Goal: Task Accomplishment & Management: Use online tool/utility

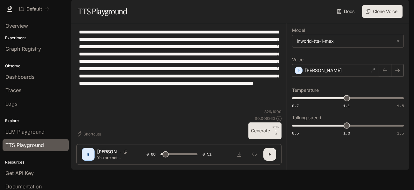
click at [221, 107] on textarea "**********" at bounding box center [179, 68] width 200 height 80
click at [83, 23] on section "TTS Playground Docs Voices Clone Voice" at bounding box center [239, 11] width 337 height 23
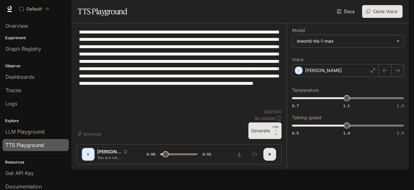
click at [83, 23] on section "TTS Playground Docs Voices Clone Voice" at bounding box center [239, 11] width 337 height 23
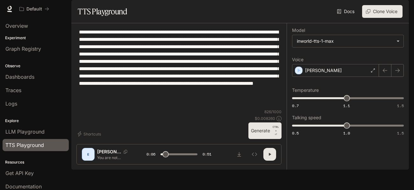
click at [269, 157] on icon "button" at bounding box center [269, 153] width 5 height 5
click at [268, 156] on icon "button" at bounding box center [269, 154] width 3 height 3
click at [269, 156] on icon "button" at bounding box center [269, 154] width 2 height 3
click at [234, 160] on button "Download audio" at bounding box center [239, 154] width 13 height 13
click at [395, 18] on button "Clone Voice" at bounding box center [382, 11] width 40 height 13
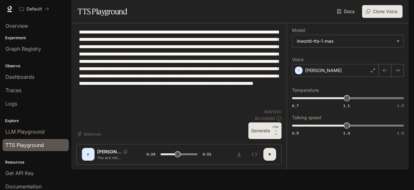
type input "****"
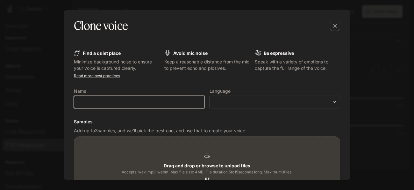
click at [115, 101] on input "text" at bounding box center [139, 102] width 130 height 6
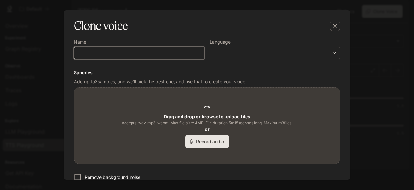
scroll to position [49, 0]
type input "******"
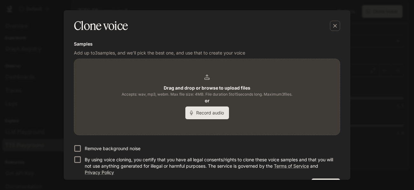
scroll to position [96, 0]
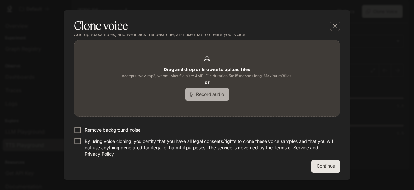
click at [215, 93] on button "Record audio" at bounding box center [207, 94] width 44 height 13
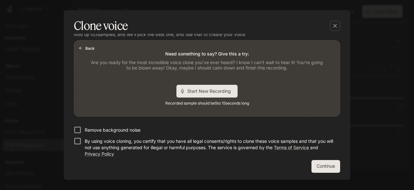
click at [220, 88] on span "Start New Recording" at bounding box center [211, 90] width 48 height 7
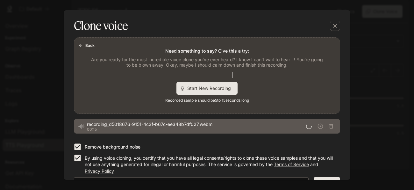
scroll to position [100, 0]
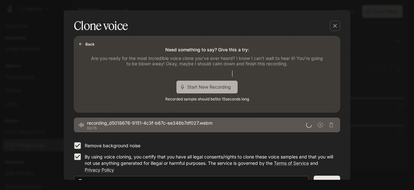
click at [182, 90] on div "Start New Recording" at bounding box center [206, 86] width 61 height 13
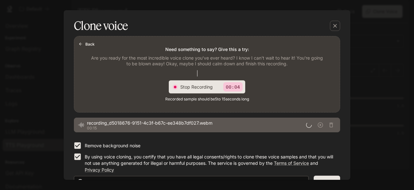
click at [182, 90] on div "Stop Recording 00:04" at bounding box center [211, 86] width 62 height 9
click at [182, 90] on div "Start New Recording" at bounding box center [206, 86] width 61 height 13
click at [182, 90] on div "Stop Recording 00:01" at bounding box center [211, 86] width 62 height 9
click at [182, 90] on div "Start New Recording" at bounding box center [206, 86] width 61 height 13
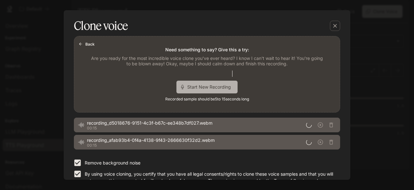
click at [182, 90] on div "Start New Recording" at bounding box center [206, 86] width 61 height 13
click at [182, 91] on div "Stop Recording 00:11" at bounding box center [207, 86] width 76 height 13
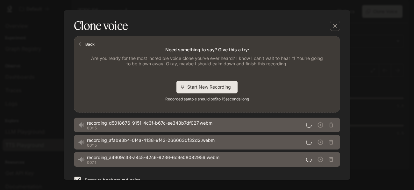
click at [182, 91] on div "Start New Recording" at bounding box center [206, 86] width 61 height 13
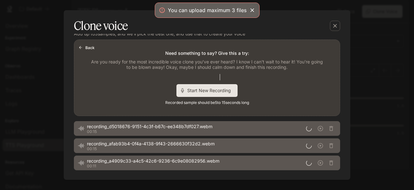
scroll to position [96, 0]
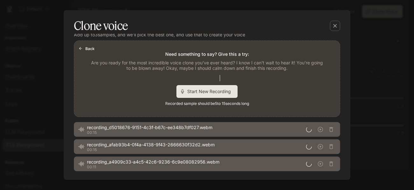
click at [189, 93] on span "Start New Recording" at bounding box center [211, 91] width 48 height 7
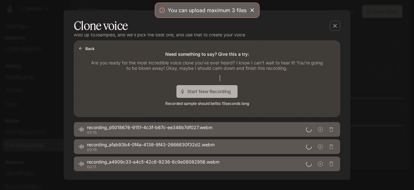
click at [189, 93] on span "Start New Recording" at bounding box center [211, 91] width 48 height 7
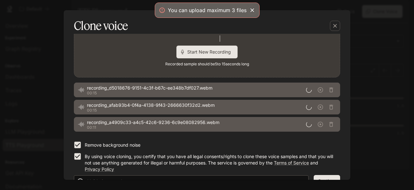
scroll to position [150, 0]
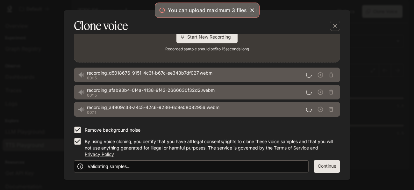
click at [274, 169] on div "Validating samples..." at bounding box center [191, 166] width 234 height 12
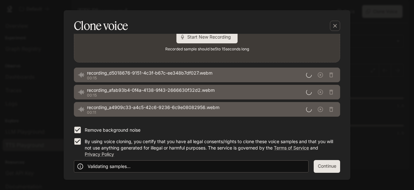
click at [80, 164] on icon at bounding box center [80, 166] width 6 height 6
click at [313, 167] on button "Continue" at bounding box center [326, 166] width 26 height 13
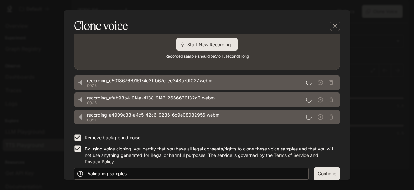
scroll to position [158, 0]
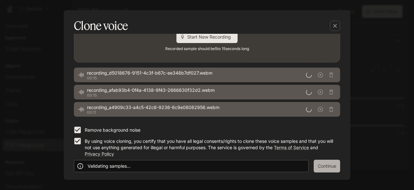
click at [313, 167] on button "Continue" at bounding box center [326, 165] width 26 height 13
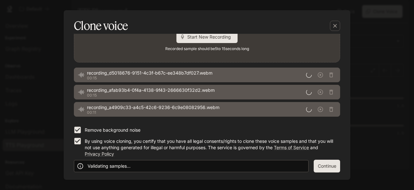
click at [313, 167] on button "Continue" at bounding box center [326, 165] width 26 height 13
click at [339, 24] on div "button" at bounding box center [335, 26] width 10 height 10
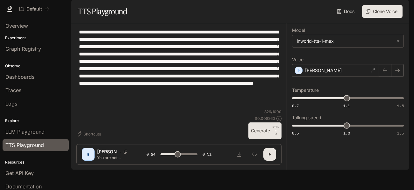
click at [378, 21] on section "TTS Playground Docs Voices Clone Voice" at bounding box center [239, 11] width 337 height 23
click at [379, 18] on button "Clone Voice" at bounding box center [382, 11] width 40 height 13
type input "****"
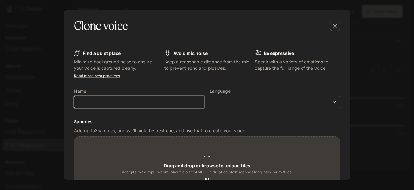
click at [143, 99] on input "text" at bounding box center [139, 102] width 130 height 6
type input "******"
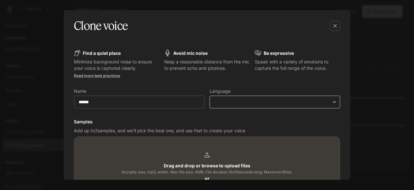
click at [230, 101] on body "**********" at bounding box center [207, 95] width 414 height 190
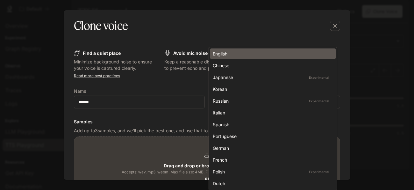
click at [249, 49] on li "English" at bounding box center [272, 53] width 125 height 10
type input "*****"
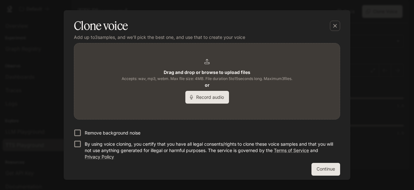
scroll to position [96, 0]
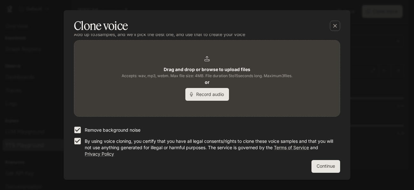
click at [215, 91] on button "Record audio" at bounding box center [207, 94] width 44 height 13
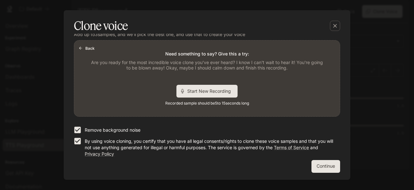
click at [215, 91] on span "Start New Recording" at bounding box center [211, 90] width 48 height 7
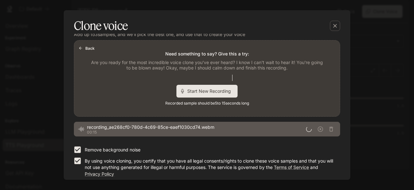
click at [215, 91] on span "Start New Recording" at bounding box center [211, 90] width 48 height 7
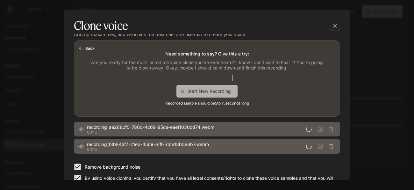
click at [215, 91] on span "Start New Recording" at bounding box center [211, 90] width 48 height 7
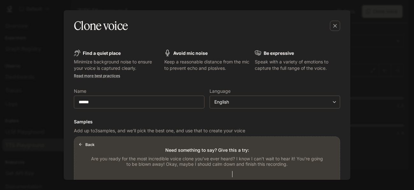
scroll to position [150, 0]
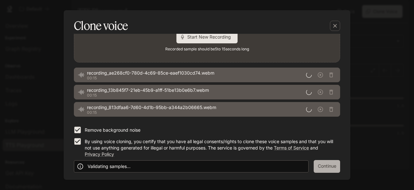
click at [318, 165] on button "Continue" at bounding box center [326, 166] width 26 height 13
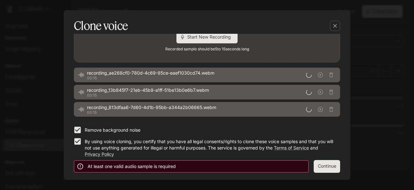
click at [315, 170] on button "Continue" at bounding box center [326, 166] width 26 height 13
click at [235, 169] on div "At least one valid audio sample is required" at bounding box center [191, 166] width 234 height 12
click at [333, 168] on button "Continue" at bounding box center [326, 166] width 26 height 13
click at [332, 27] on icon "button" at bounding box center [334, 26] width 6 height 6
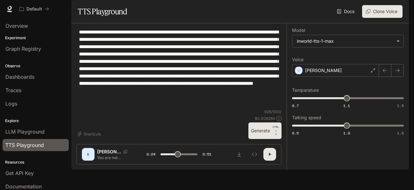
click at [271, 157] on icon "button" at bounding box center [269, 153] width 5 height 5
type input "*"
type input "****"
click at [345, 101] on span "1.09" at bounding box center [345, 98] width 6 height 6
click at [268, 160] on button "button" at bounding box center [269, 154] width 13 height 13
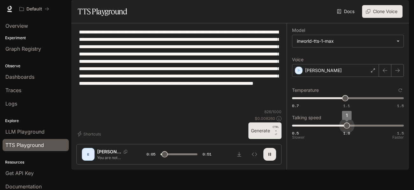
type input "***"
drag, startPoint x: 345, startPoint y: 142, endPoint x: 341, endPoint y: 142, distance: 3.8
click at [338, 129] on span "0.9" at bounding box center [335, 125] width 6 height 6
type input "****"
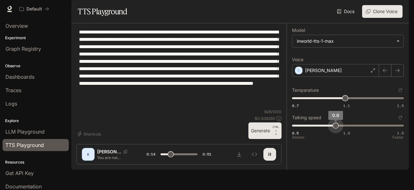
type input "*"
type input "****"
type input "***"
drag, startPoint x: 333, startPoint y: 141, endPoint x: 352, endPoint y: 137, distance: 19.5
click at [352, 136] on div "Talking speed 0.5 1.0 1.5 1.1" at bounding box center [348, 125] width 112 height 22
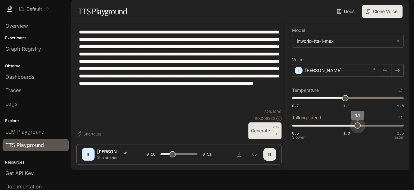
type input "****"
type input "*"
drag, startPoint x: 356, startPoint y: 143, endPoint x: 345, endPoint y: 144, distance: 10.9
click at [345, 129] on span "1" at bounding box center [346, 125] width 6 height 6
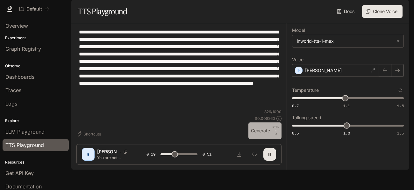
click at [265, 139] on button "Generate CTRL + ⏎" at bounding box center [264, 130] width 33 height 17
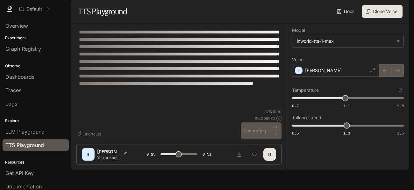
click at [278, 135] on div at bounding box center [178, 115] width 215 height 38
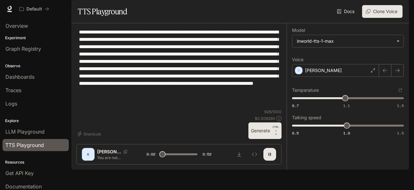
click at [269, 160] on button "button" at bounding box center [269, 154] width 13 height 13
click at [371, 72] on icon at bounding box center [373, 70] width 4 height 4
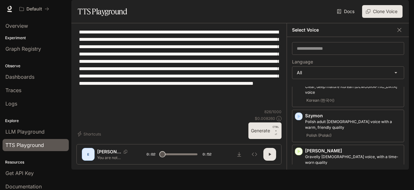
scroll to position [1253, 0]
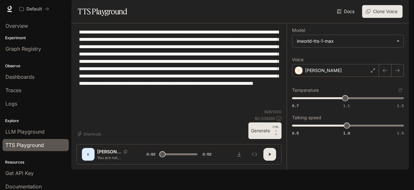
click at [272, 132] on p "CTRL +" at bounding box center [275, 129] width 6 height 8
click at [270, 160] on button "button" at bounding box center [269, 154] width 13 height 13
click at [373, 77] on div "[PERSON_NAME]" at bounding box center [335, 70] width 87 height 13
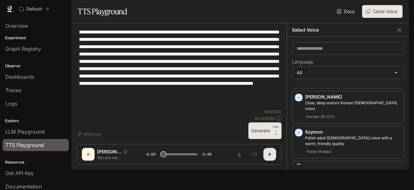
scroll to position [1238, 0]
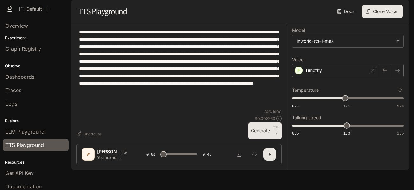
click at [271, 139] on button "Generate CTRL + ⏎" at bounding box center [264, 130] width 33 height 17
click at [268, 157] on icon "button" at bounding box center [269, 153] width 5 height 5
click at [371, 72] on icon at bounding box center [373, 70] width 4 height 4
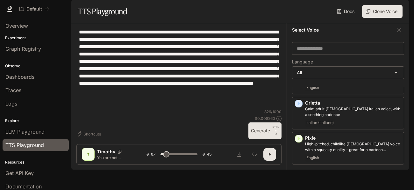
scroll to position [1022, 0]
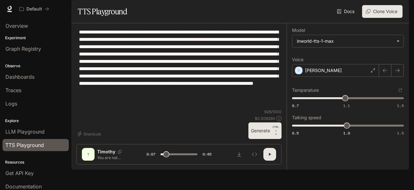
click at [260, 139] on button "Generate CTRL + ⏎" at bounding box center [264, 130] width 33 height 17
click at [269, 157] on icon "button" at bounding box center [269, 153] width 5 height 5
click at [372, 77] on div "[PERSON_NAME]" at bounding box center [335, 70] width 87 height 13
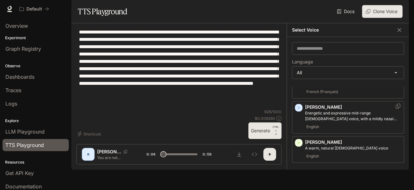
scroll to position [0, 0]
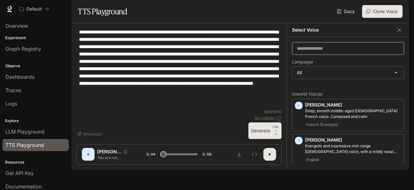
click at [344, 55] on div "​" at bounding box center [348, 48] width 112 height 13
click at [339, 95] on body "**********" at bounding box center [207, 95] width 414 height 190
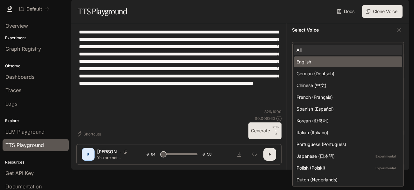
click at [338, 64] on div "English" at bounding box center [346, 61] width 101 height 7
type input "***"
type input "*****"
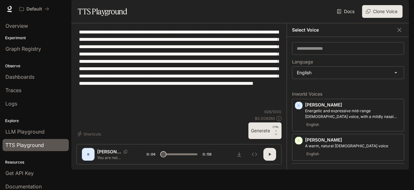
click at [385, 18] on button "Clone Voice" at bounding box center [382, 11] width 40 height 13
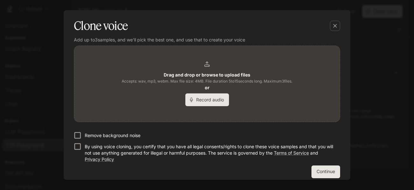
scroll to position [95, 0]
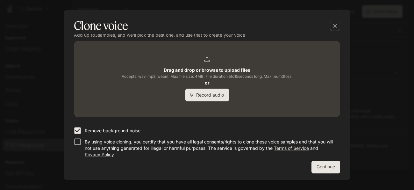
click at [76, 147] on label "By using voice cloning, you certify that you have all legal consents/rights to …" at bounding box center [202, 147] width 264 height 22
click at [338, 25] on icon "button" at bounding box center [334, 26] width 6 height 6
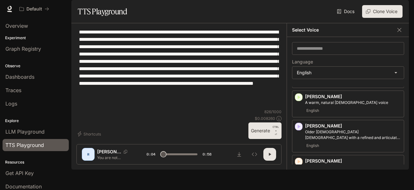
scroll to position [0, 0]
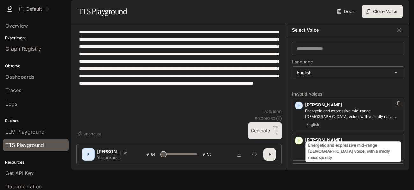
click at [351, 119] on p "Energetic and expressive mid-range [DEMOGRAPHIC_DATA] voice, with a mildly nasa…" at bounding box center [353, 113] width 96 height 11
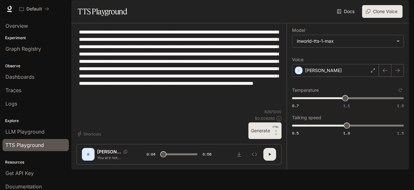
click at [267, 139] on button "Generate CTRL + ⏎" at bounding box center [264, 130] width 33 height 17
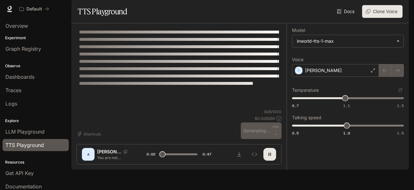
click at [269, 157] on icon "button" at bounding box center [269, 153] width 5 height 5
click at [373, 72] on icon at bounding box center [373, 70] width 4 height 4
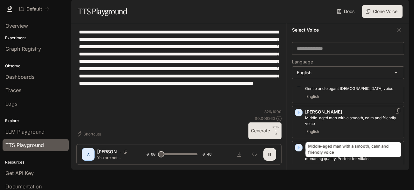
scroll to position [123, 0]
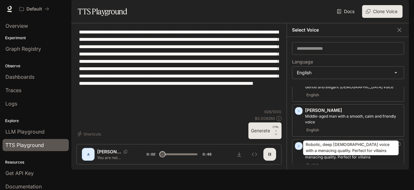
click at [350, 160] on p "Robotic, deep [DEMOGRAPHIC_DATA] voice with a menacing quality. Perfect for vil…" at bounding box center [353, 153] width 96 height 11
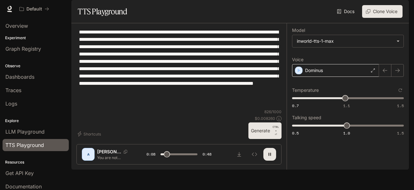
click at [373, 72] on icon at bounding box center [373, 70] width 4 height 4
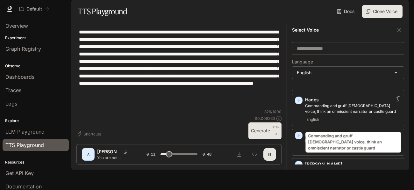
scroll to position [235, 0]
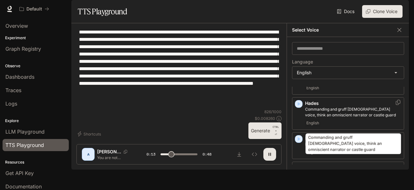
click at [347, 131] on div "Commanding and gruff [DEMOGRAPHIC_DATA] voice, think an omniscient narrator or …" at bounding box center [352, 142] width 97 height 26
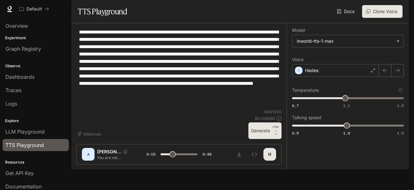
click at [270, 139] on button "Generate CTRL + ⏎" at bounding box center [264, 130] width 33 height 17
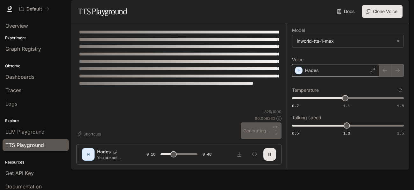
click at [373, 72] on icon at bounding box center [373, 70] width 4 height 4
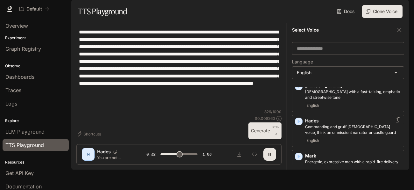
scroll to position [217, 0]
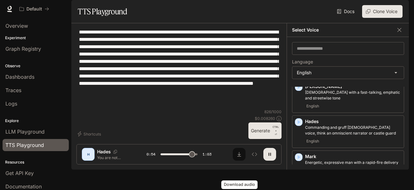
click at [240, 157] on icon "Download audio" at bounding box center [238, 153] width 5 height 5
type input "*"
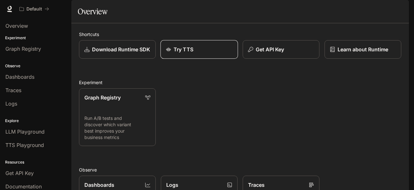
click at [175, 53] on p "Try TTS" at bounding box center [183, 49] width 20 height 8
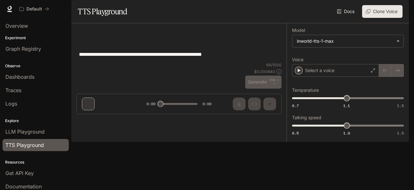
type textarea "**********"
type input "****"
